Goal: Task Accomplishment & Management: Manage account settings

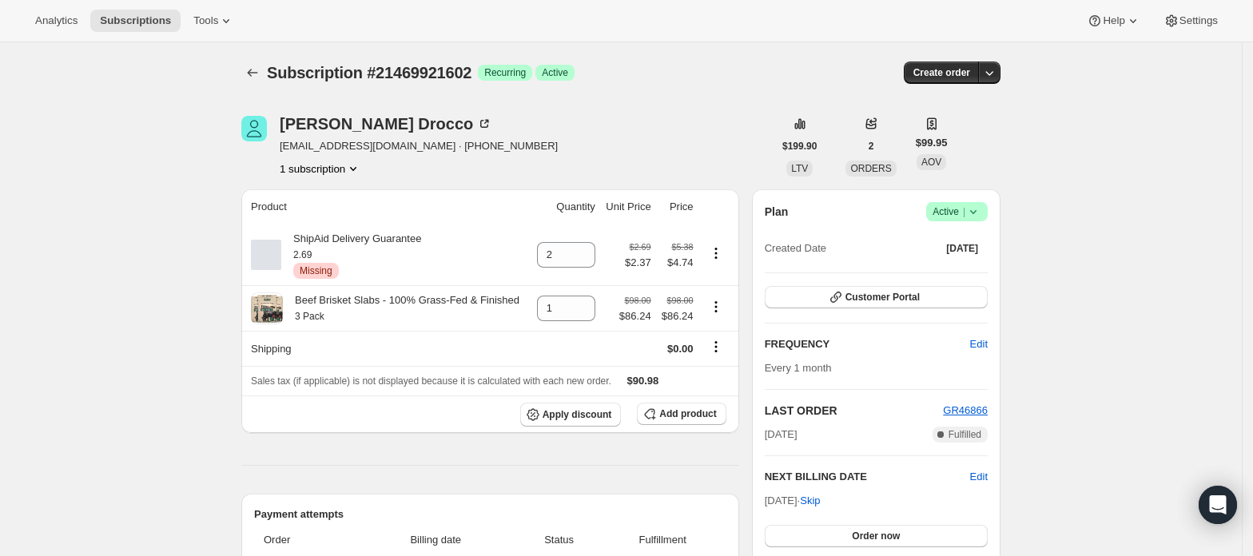
click at [957, 209] on span "Active |" at bounding box center [956, 212] width 49 height 16
click at [957, 264] on span "Cancel subscription" at bounding box center [963, 270] width 90 height 12
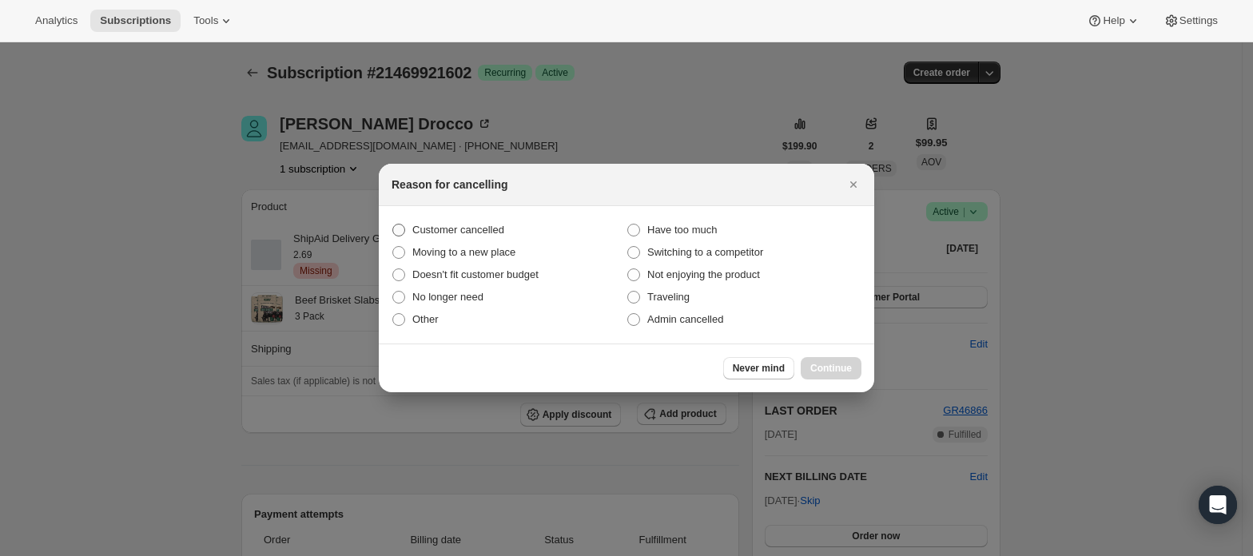
click at [474, 219] on label "Customer cancelled" at bounding box center [508, 230] width 235 height 22
click at [393, 224] on input "Customer cancelled" at bounding box center [392, 224] width 1 height 1
radio input "true"
click at [825, 359] on button "Continue" at bounding box center [830, 368] width 61 height 22
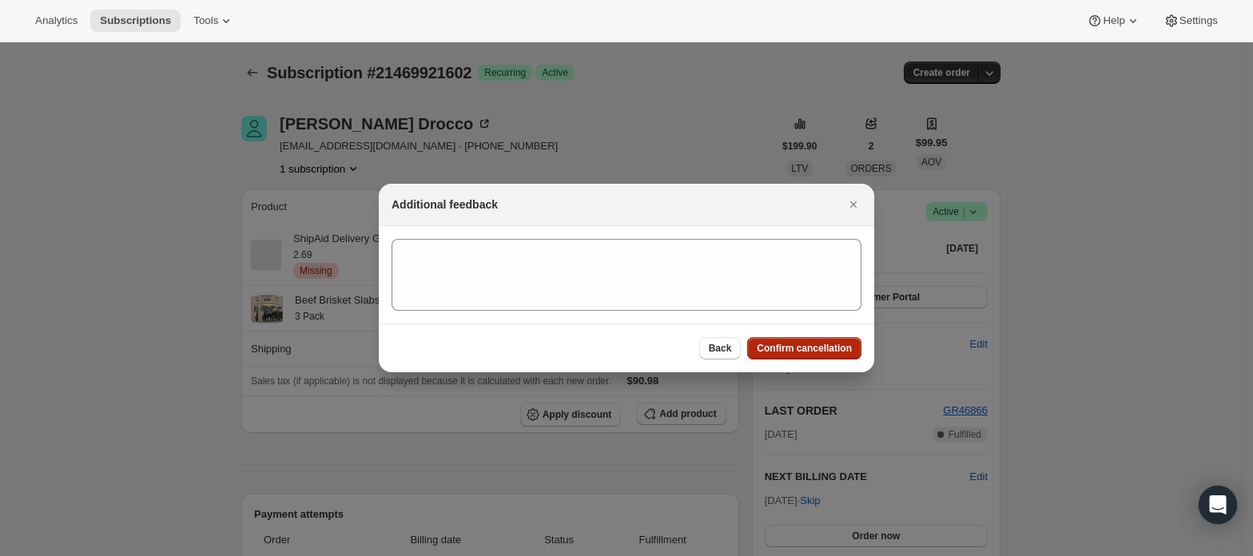
click at [825, 359] on button "Confirm cancellation" at bounding box center [804, 348] width 114 height 22
